Goal: Task Accomplishment & Management: Complete application form

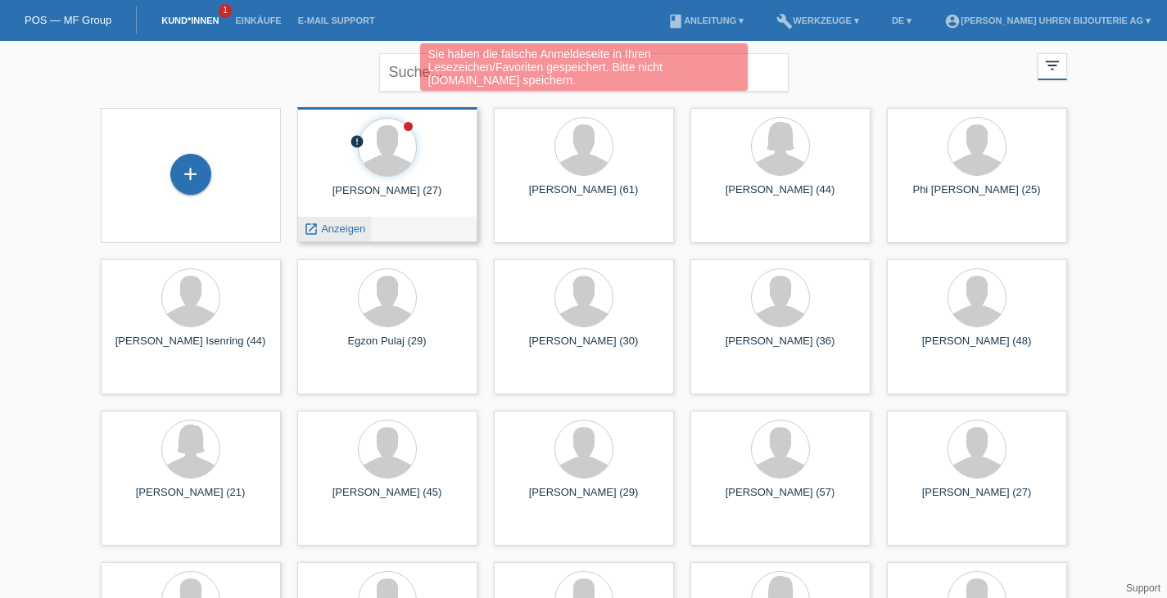
click at [350, 230] on span "Anzeigen" at bounding box center [343, 229] width 44 height 12
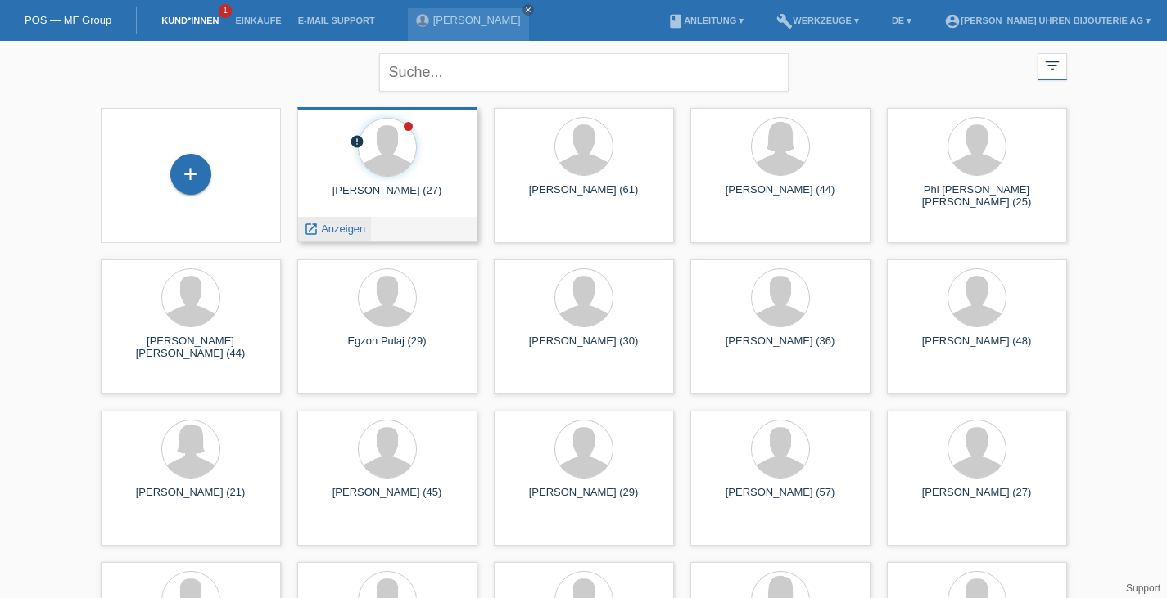
click at [336, 237] on div "launch Anzeigen" at bounding box center [335, 229] width 74 height 25
click at [331, 224] on span "Anzeigen" at bounding box center [343, 229] width 44 height 12
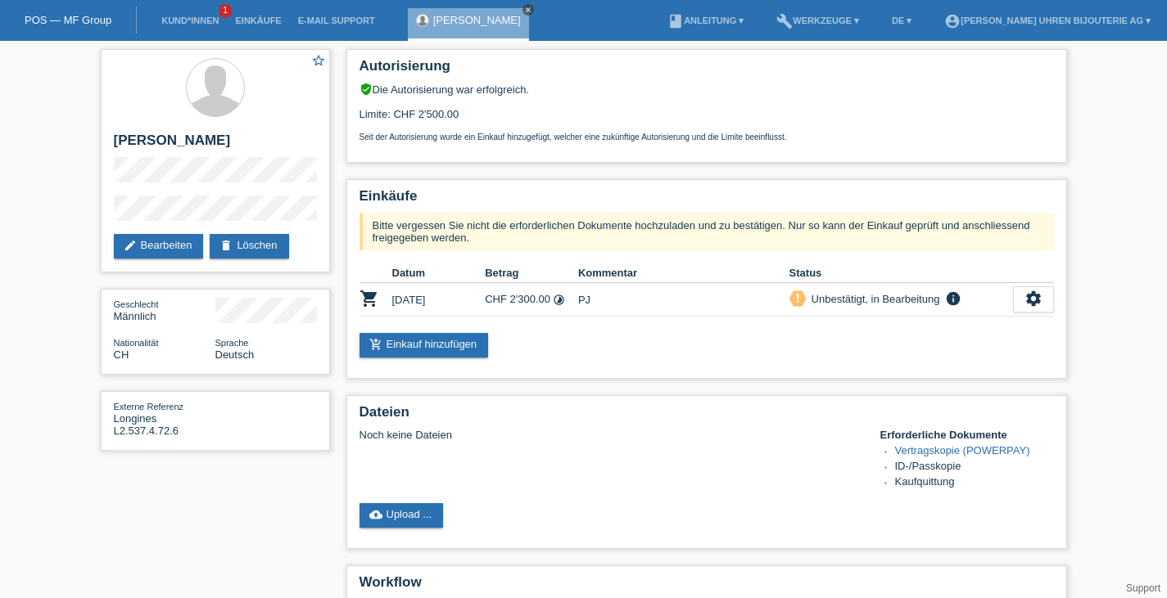
click at [524, 7] on icon "close" at bounding box center [528, 10] width 8 height 8
click at [189, 19] on link "Kund*innen" at bounding box center [190, 21] width 74 height 10
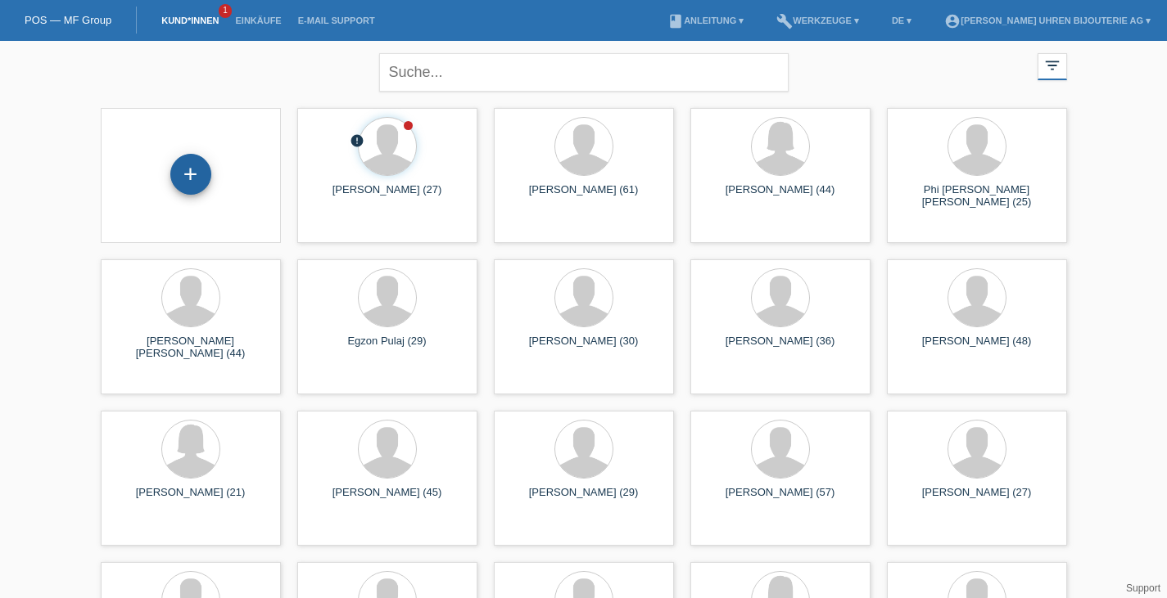
click at [195, 175] on div "+" at bounding box center [190, 174] width 41 height 41
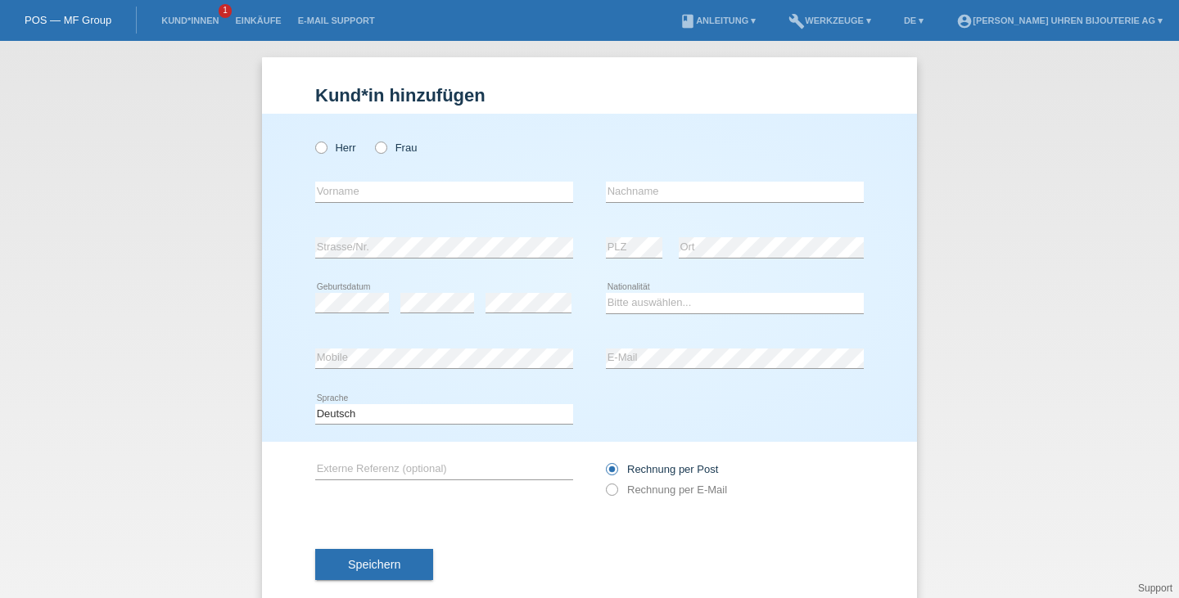
click at [299, 150] on div "Herr Frau error Vorname error" at bounding box center [589, 278] width 655 height 328
click at [306, 147] on div "Herr Frau error Vorname error" at bounding box center [589, 278] width 655 height 328
click at [313, 139] on icon at bounding box center [313, 139] width 0 height 0
click at [315, 147] on input "Herr" at bounding box center [320, 147] width 11 height 11
radio input "true"
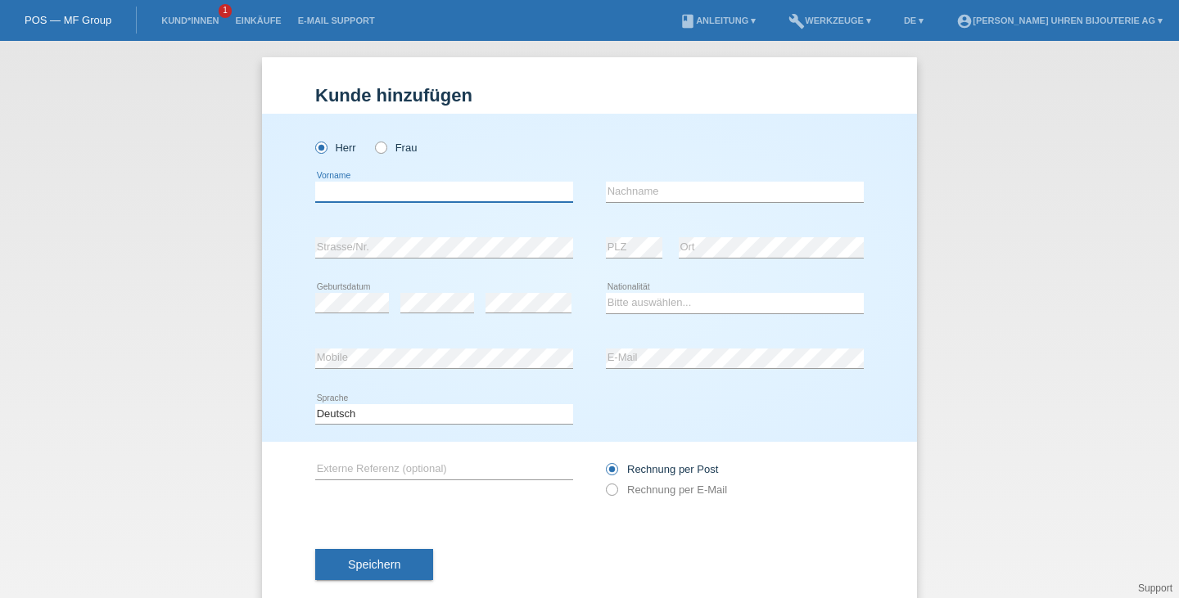
click at [352, 196] on input "text" at bounding box center [444, 192] width 258 height 20
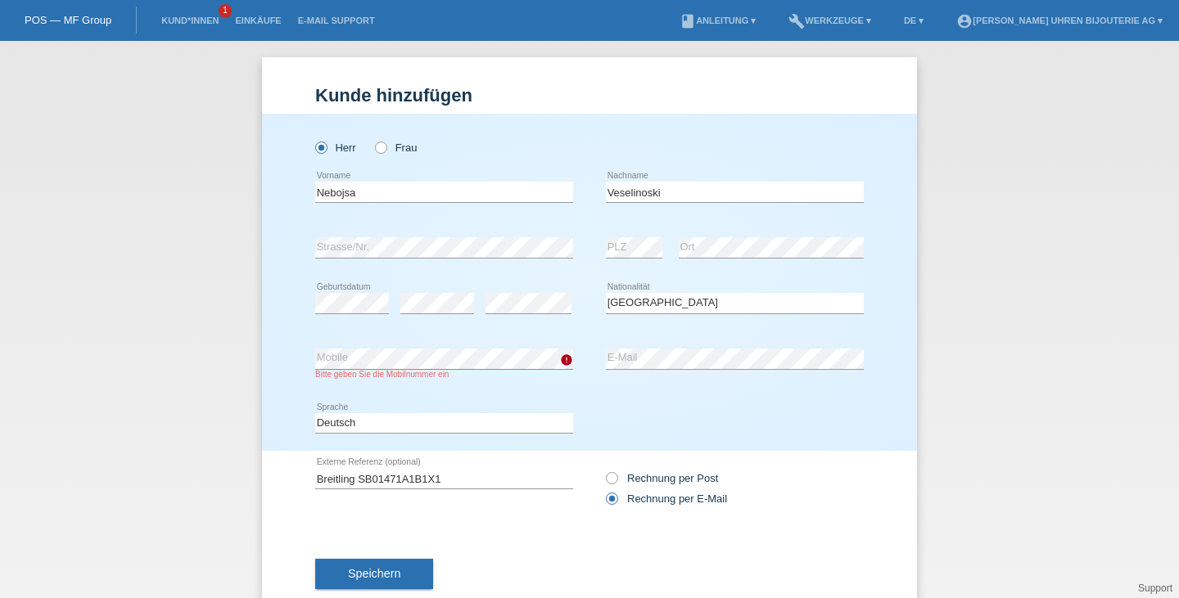
select select "CH"
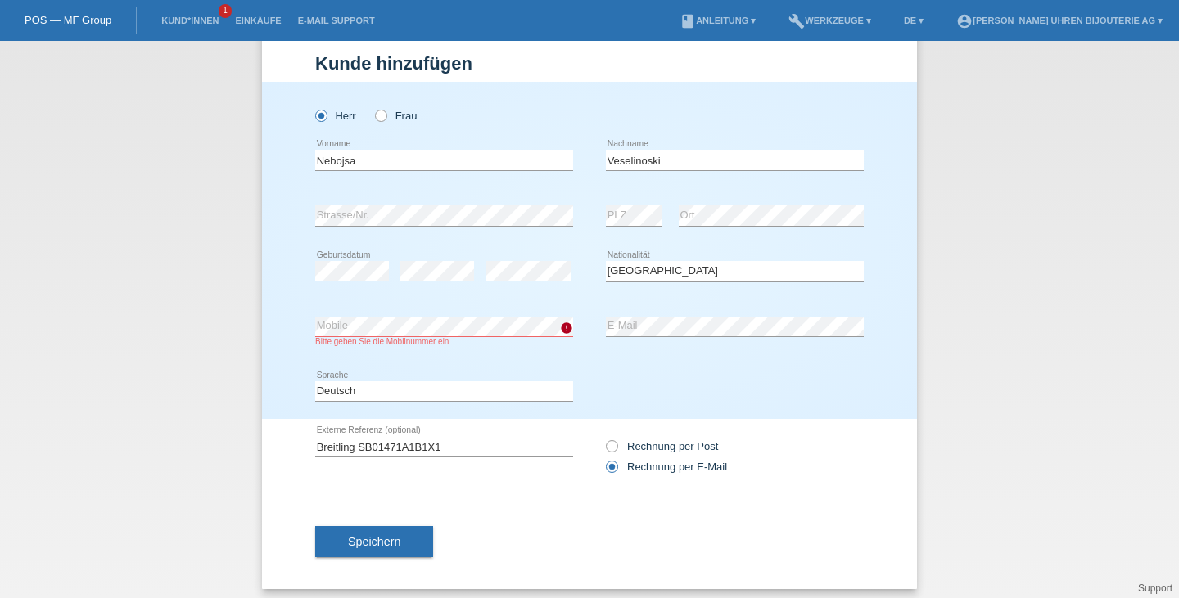
click at [475, 412] on div "Deutsch Français Italiano English error Sprache" at bounding box center [444, 392] width 258 height 56
click at [526, 357] on div "error Mobile Bitte geben Sie die Mobilnummer ein" at bounding box center [444, 332] width 258 height 65
click at [508, 396] on select "Deutsch Français Italiano English" at bounding box center [444, 392] width 258 height 20
drag, startPoint x: 390, startPoint y: 541, endPoint x: 613, endPoint y: 530, distance: 223.8
click at [613, 530] on div "Speichern" at bounding box center [589, 542] width 549 height 95
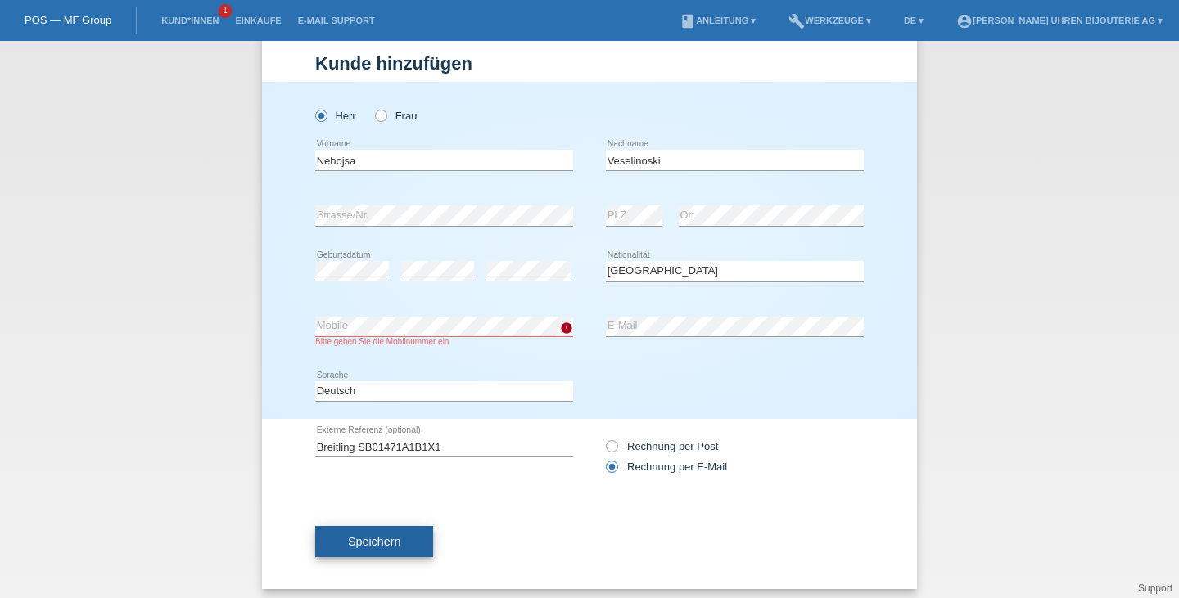
click at [402, 533] on button "Speichern" at bounding box center [374, 541] width 118 height 31
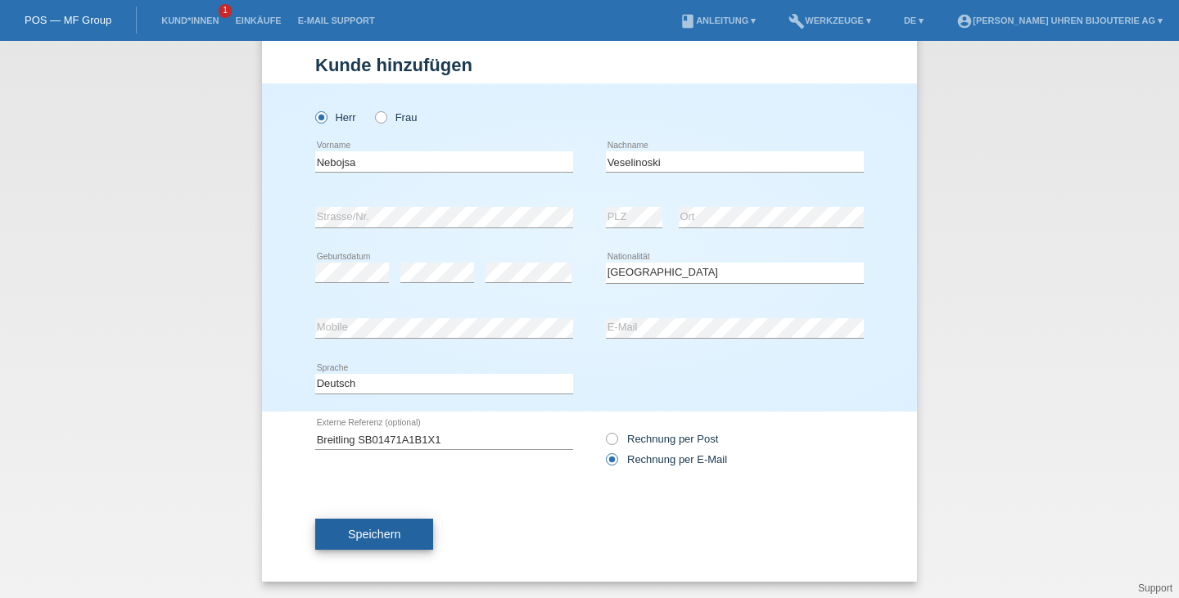
click at [340, 538] on button "Speichern" at bounding box center [374, 534] width 118 height 31
click at [485, 429] on input "Breitling SB01471A1B1X1" at bounding box center [444, 439] width 258 height 20
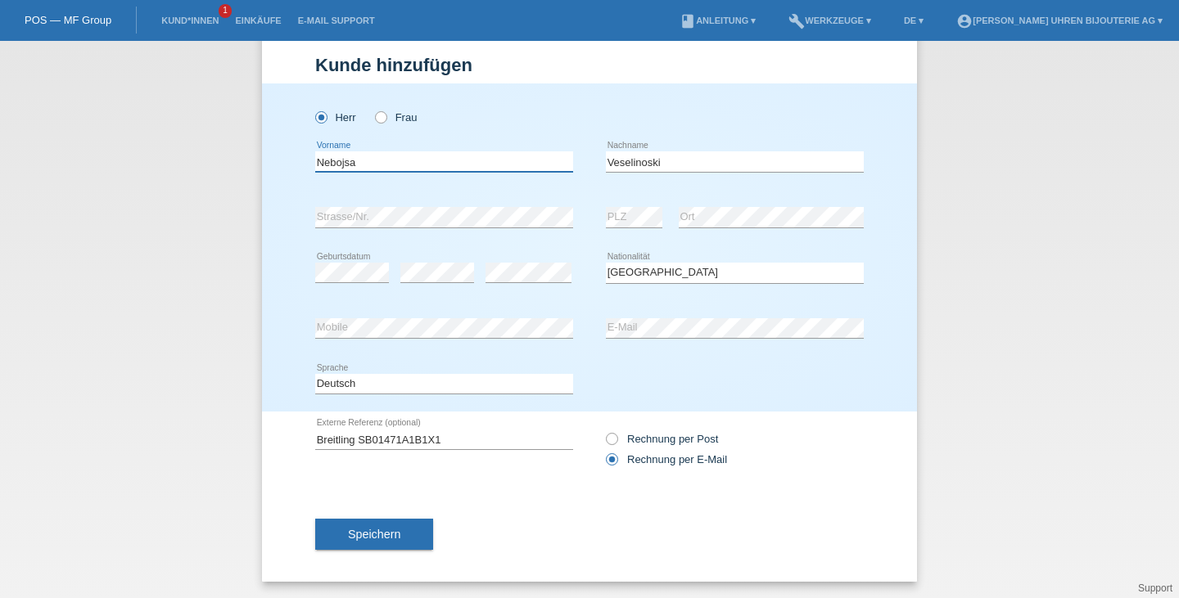
click at [414, 164] on input "Nebojsa" at bounding box center [444, 161] width 258 height 20
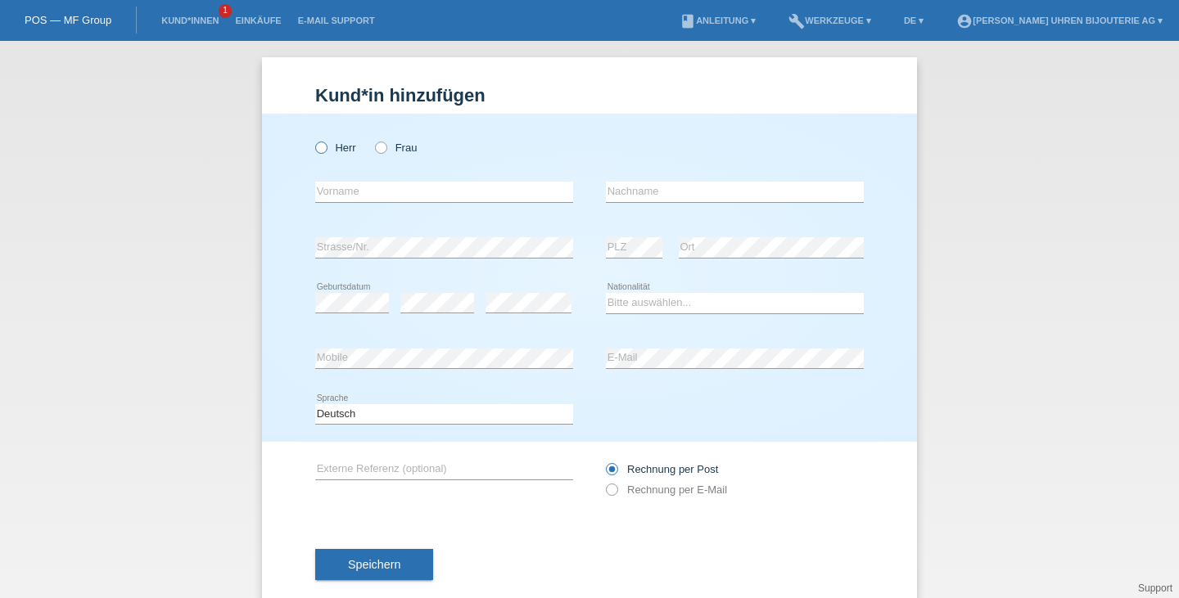
click at [327, 147] on label "Herr" at bounding box center [335, 148] width 41 height 12
click at [326, 147] on input "Herr" at bounding box center [320, 147] width 11 height 11
radio input "true"
click at [343, 205] on div "error Vorname" at bounding box center [444, 193] width 258 height 56
click at [355, 193] on input "text" at bounding box center [444, 192] width 258 height 20
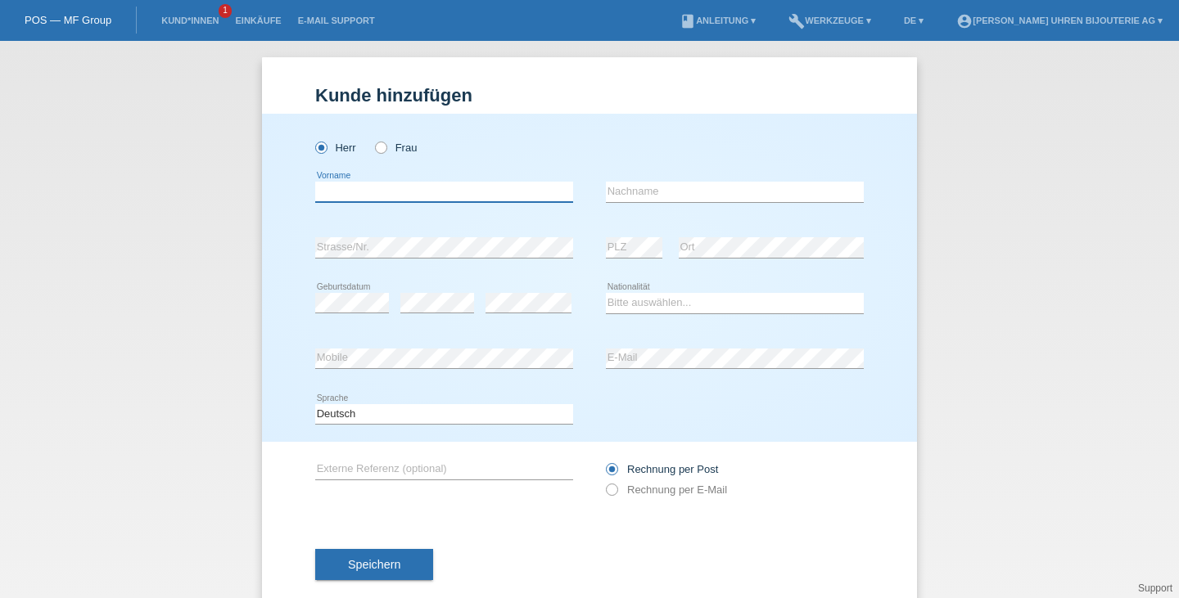
paste input "Nebojsa"
type input "Nebojsa"
click at [635, 187] on input "text" at bounding box center [735, 192] width 258 height 20
paste input "Veselinoski"
type input "Veselinoski"
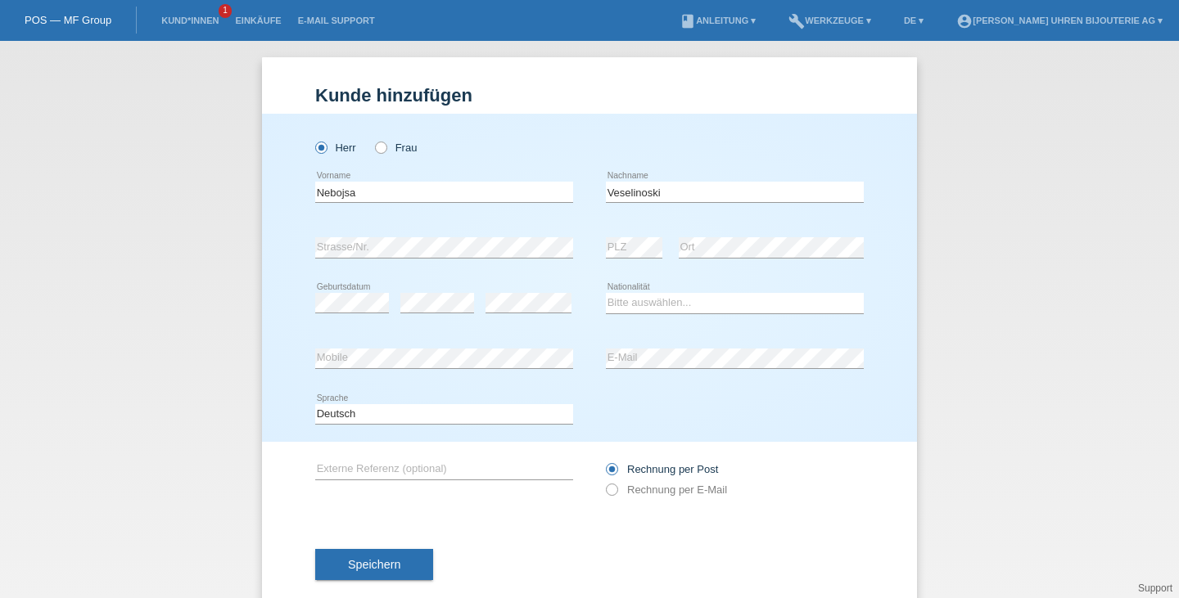
click at [308, 305] on div "Herr Frau Nebojsa error Vorname C" at bounding box center [589, 278] width 655 height 328
select select "CH"
click at [606, 293] on select "Bitte auswählen... Schweiz Deutschland Liechtenstein Österreich ------------ Af…" at bounding box center [735, 303] width 258 height 20
click at [374, 473] on div "error Externe Referenz (optional)" at bounding box center [444, 470] width 258 height 56
click at [374, 473] on input "text" at bounding box center [444, 469] width 258 height 20
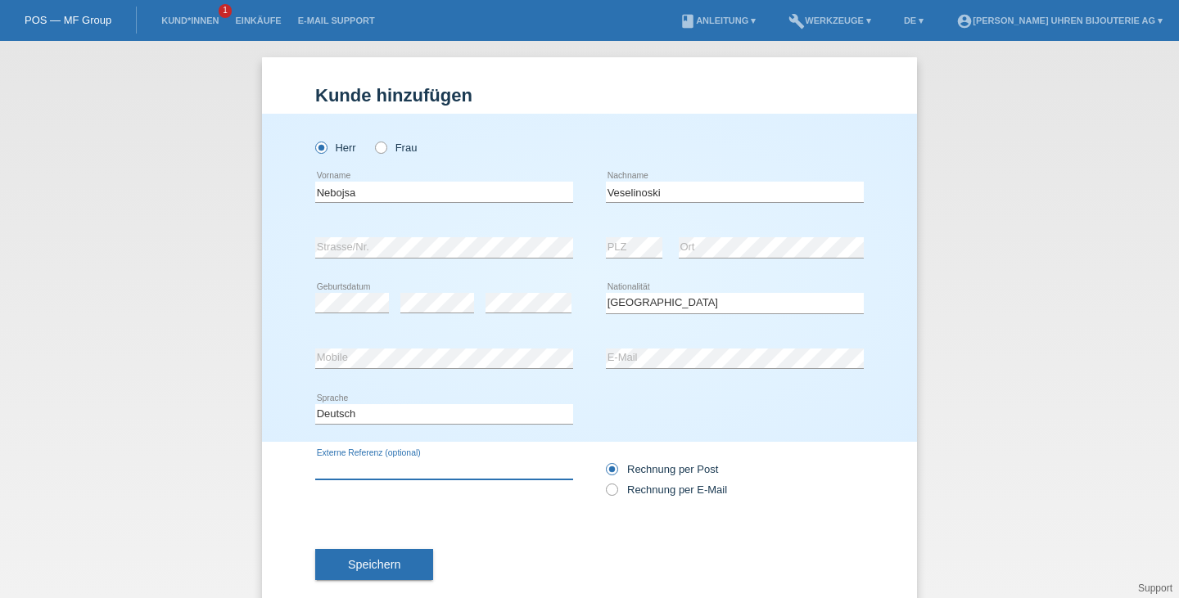
click at [400, 460] on input "text" at bounding box center [444, 469] width 258 height 20
paste input "SB01471A1B1X1"
type input "SB01471A1B1X1"
click at [630, 485] on label "Rechnung per E-Mail" at bounding box center [666, 490] width 121 height 12
click at [616, 485] on input "Rechnung per E-Mail" at bounding box center [611, 494] width 11 height 20
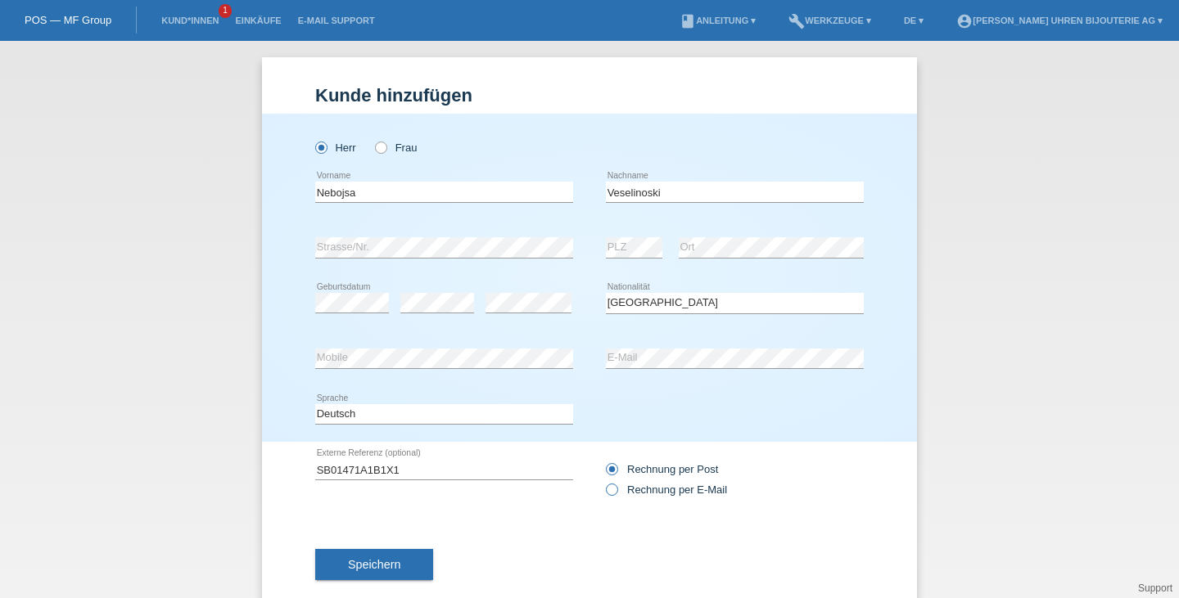
radio input "true"
click at [378, 575] on button "Speichern" at bounding box center [374, 564] width 118 height 31
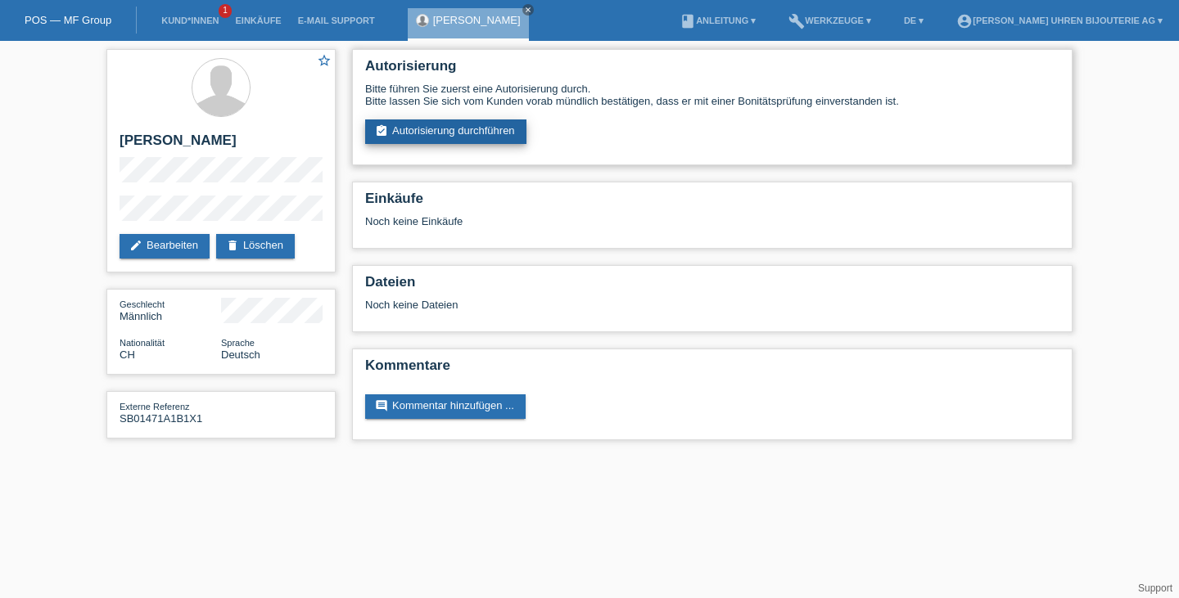
click at [390, 130] on link "assignment_turned_in Autorisierung durchführen" at bounding box center [445, 132] width 161 height 25
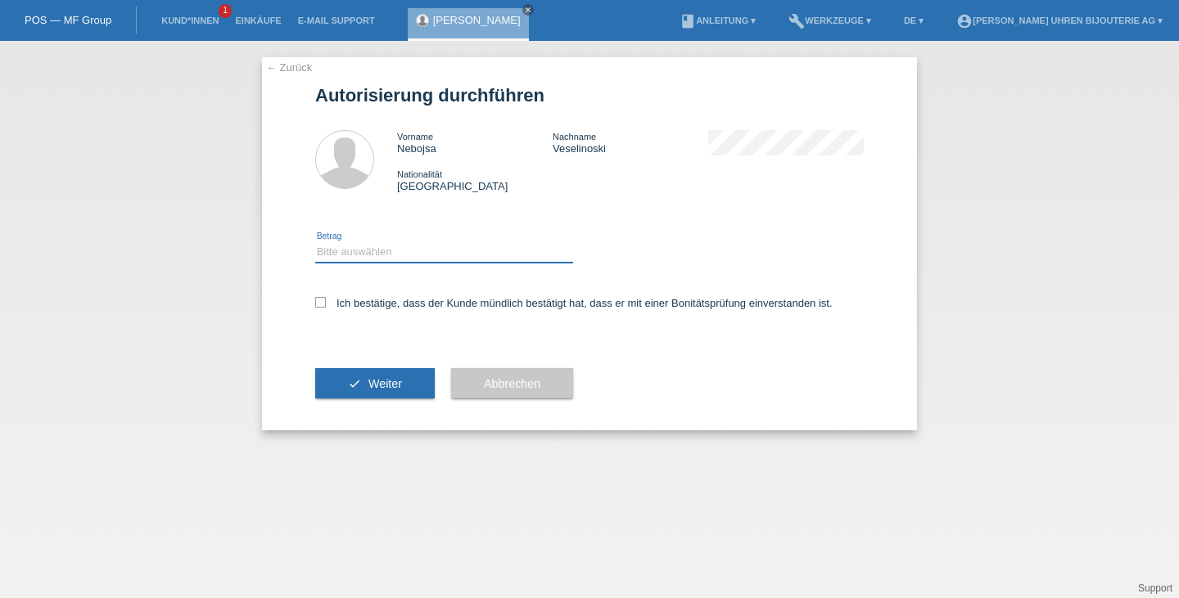
click at [372, 249] on select "Bitte auswählen CHF 1.00 - CHF 499.00 CHF 500.00 - CHF 1'999.00 CHF 2'000.00 - …" at bounding box center [444, 252] width 258 height 20
select select "3"
click at [315, 243] on select "Bitte auswählen CHF 1.00 - CHF 499.00 CHF 500.00 - CHF 1'999.00 CHF 2'000.00 - …" at bounding box center [444, 252] width 258 height 20
click at [386, 303] on label "Ich bestätige, dass der Kunde mündlich bestätigt hat, dass er mit einer Bonität…" at bounding box center [573, 303] width 517 height 12
click at [326, 303] on input "Ich bestätige, dass der Kunde mündlich bestätigt hat, dass er mit einer Bonität…" at bounding box center [320, 302] width 11 height 11
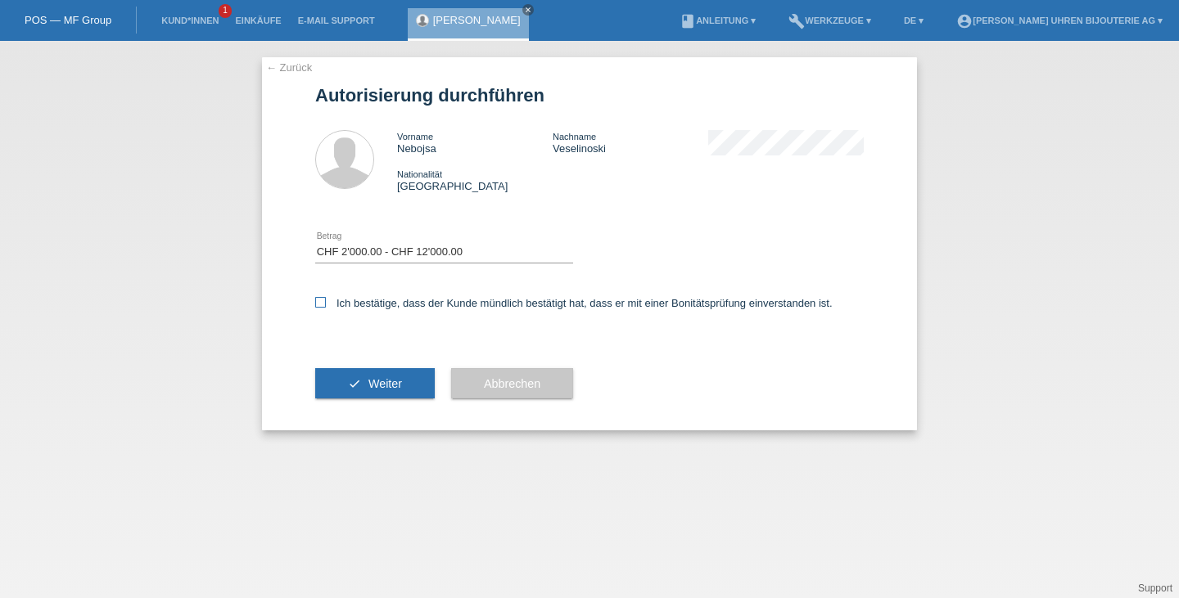
checkbox input "true"
click at [373, 384] on span "Weiter" at bounding box center [385, 383] width 34 height 13
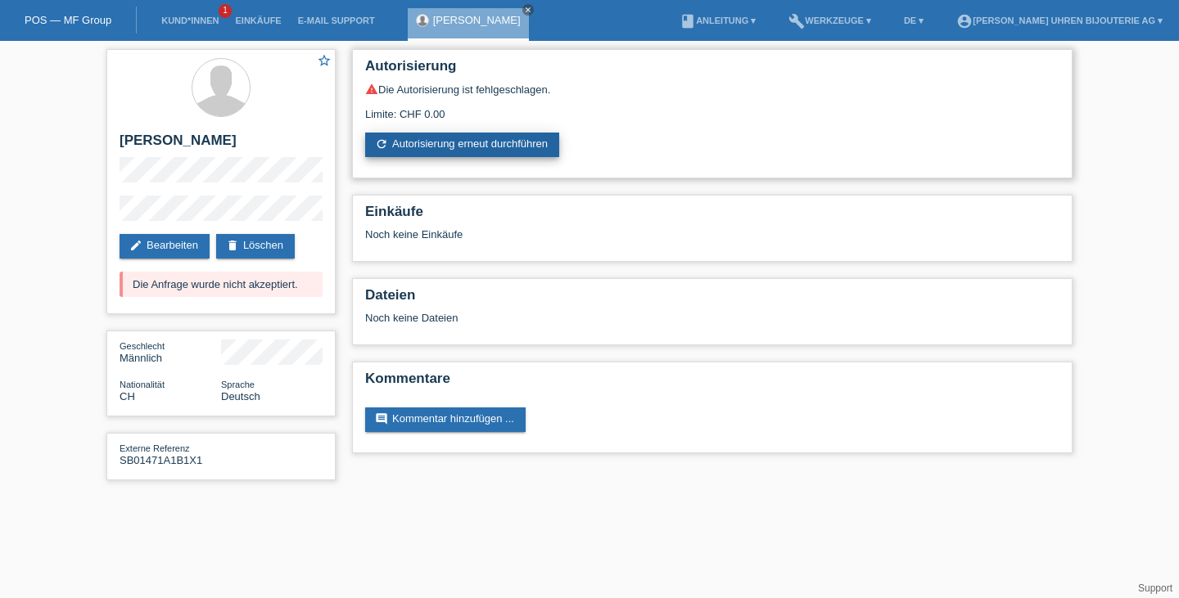
click at [400, 147] on link "refresh Autorisierung erneut durchführen" at bounding box center [462, 145] width 194 height 25
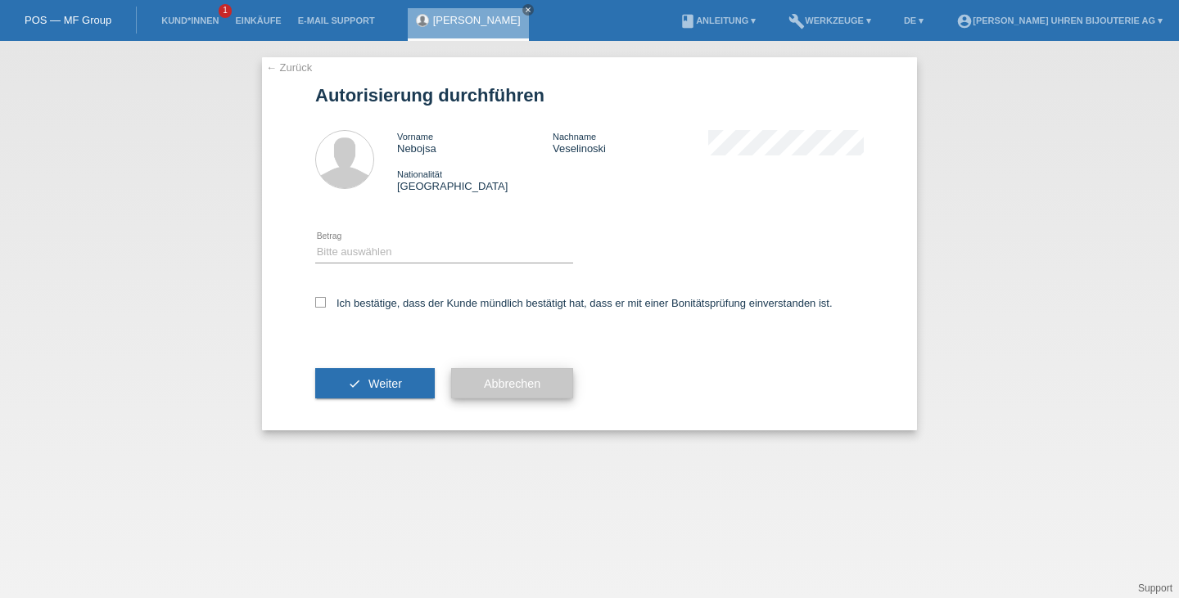
click at [489, 385] on span "Abbrechen" at bounding box center [512, 383] width 56 height 13
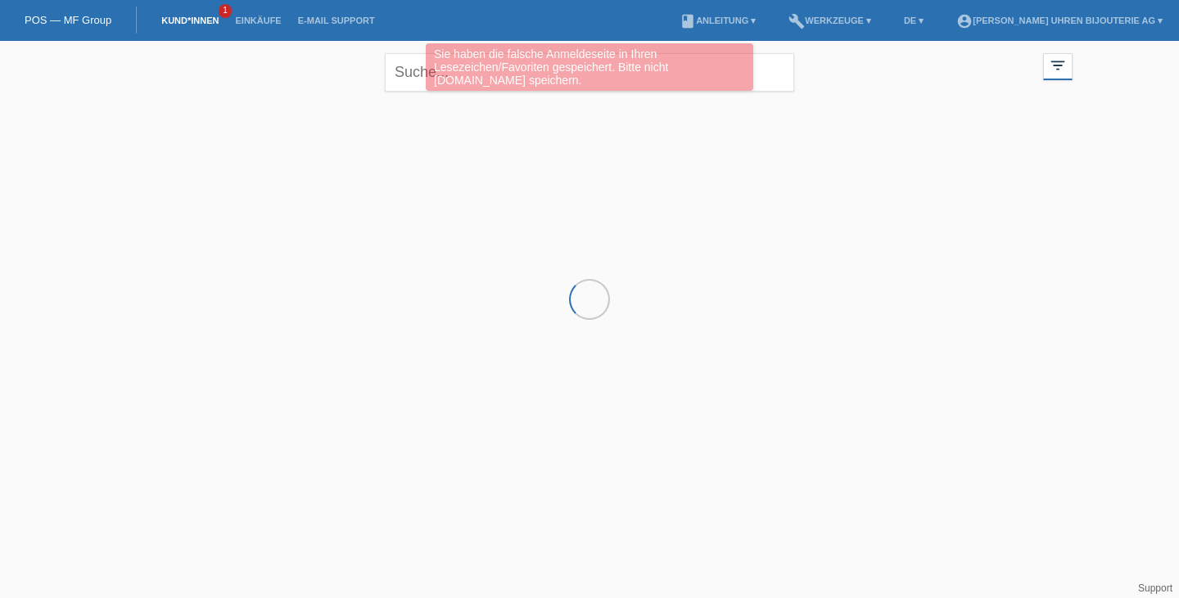
click at [462, 76] on div "Sie haben die falsche Anmeldeseite in Ihren Lesezeichen/Favoriten gespeichert. …" at bounding box center [589, 66] width 327 height 47
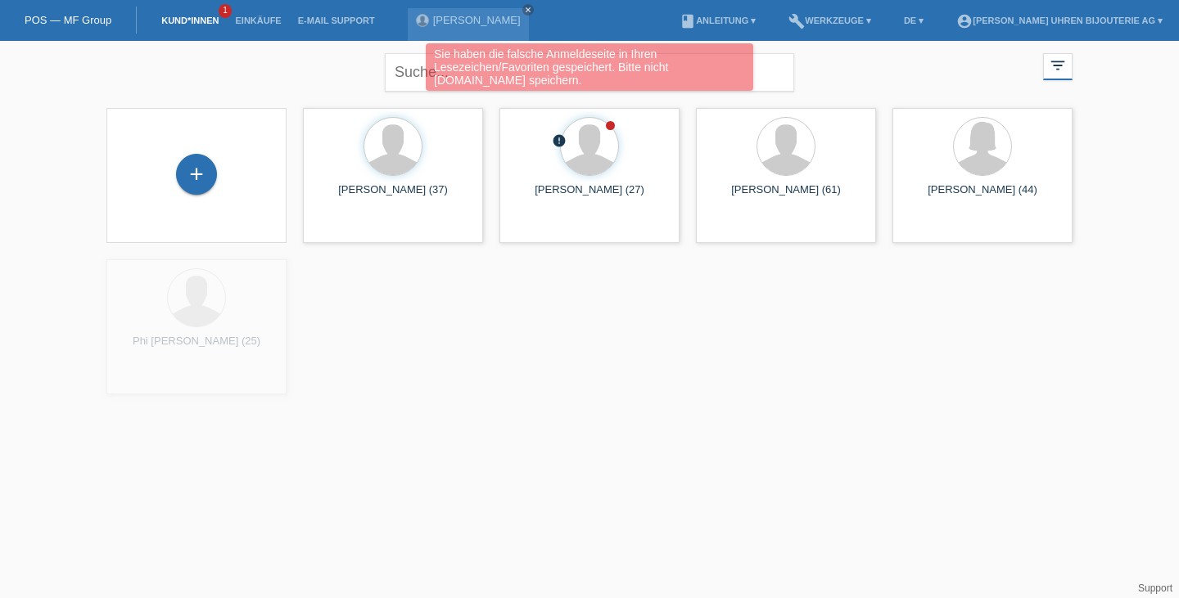
click at [413, 75] on div "Sie haben die falsche Anmeldeseite in Ihren Lesezeichen/Favoriten gespeichert. …" at bounding box center [589, 69] width 707 height 52
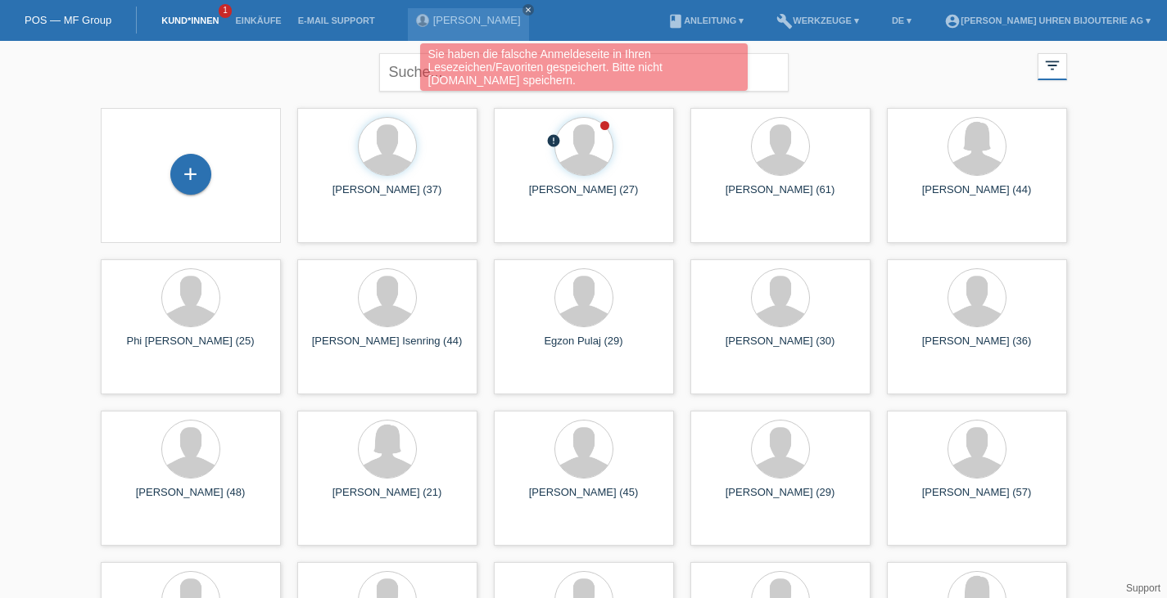
click at [411, 75] on div "Sie haben die falsche Anmeldeseite in Ihren Lesezeichen/Favoriten gespeichert. …" at bounding box center [583, 69] width 700 height 52
click at [725, 133] on div at bounding box center [780, 148] width 154 height 61
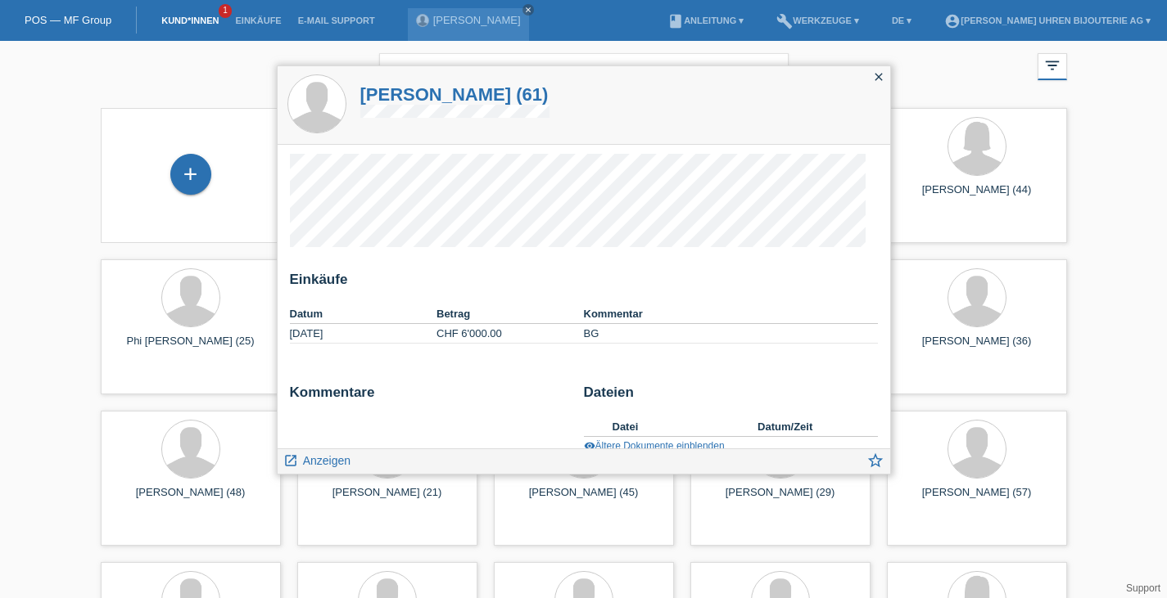
click at [887, 82] on div "close" at bounding box center [878, 78] width 23 height 24
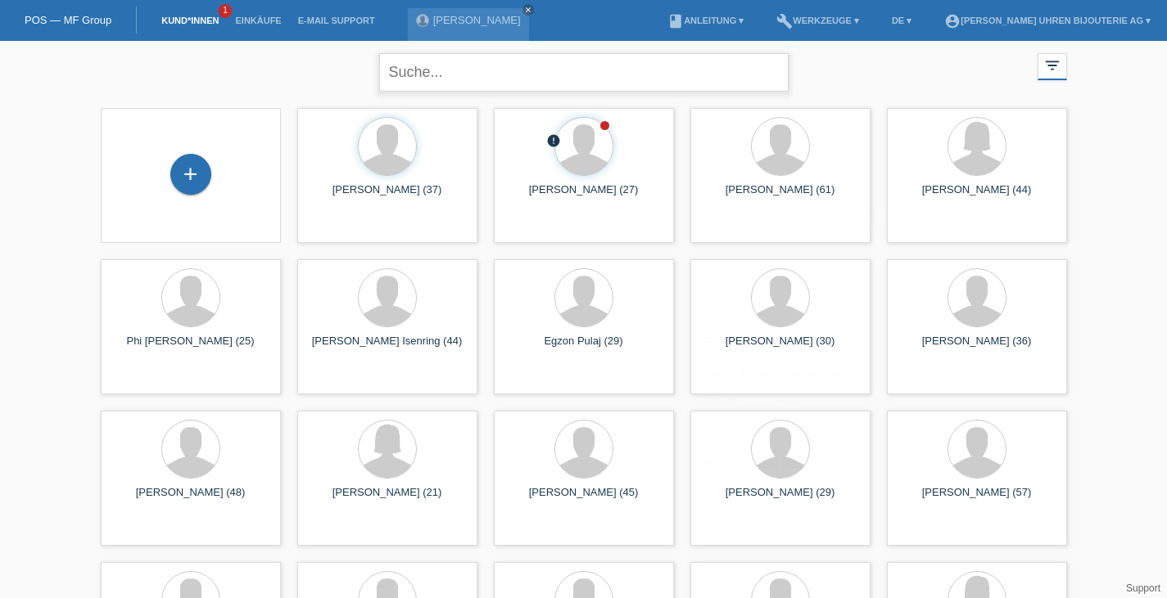
click at [738, 70] on input "text" at bounding box center [583, 72] width 409 height 38
type input "pezzino"
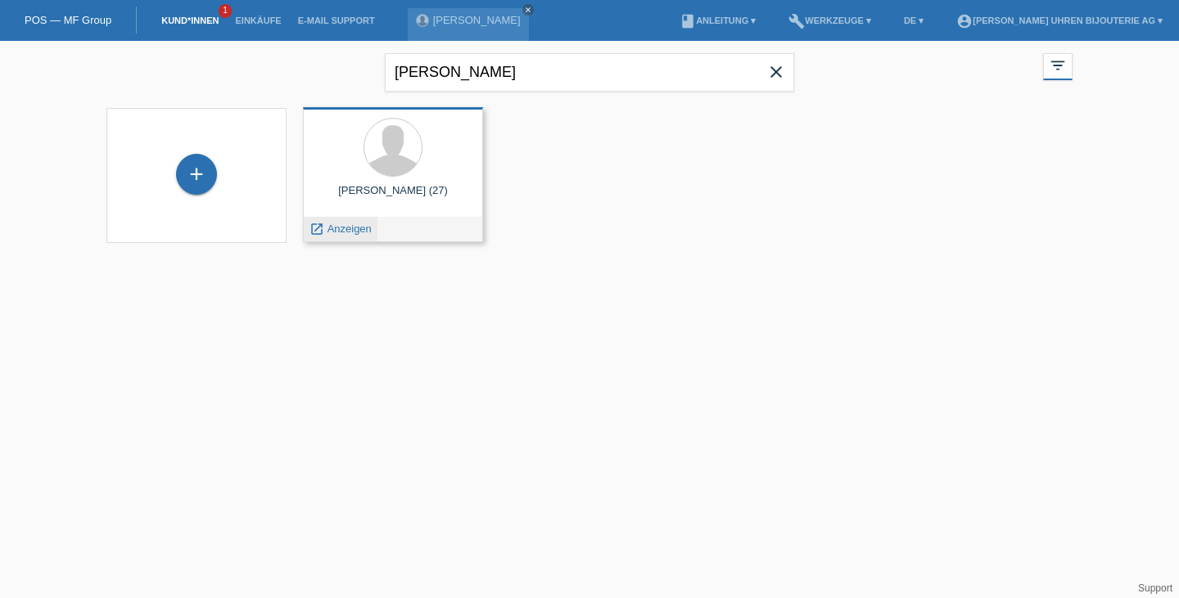
click at [339, 231] on span "Anzeigen" at bounding box center [349, 229] width 44 height 12
